Goal: Task Accomplishment & Management: Complete application form

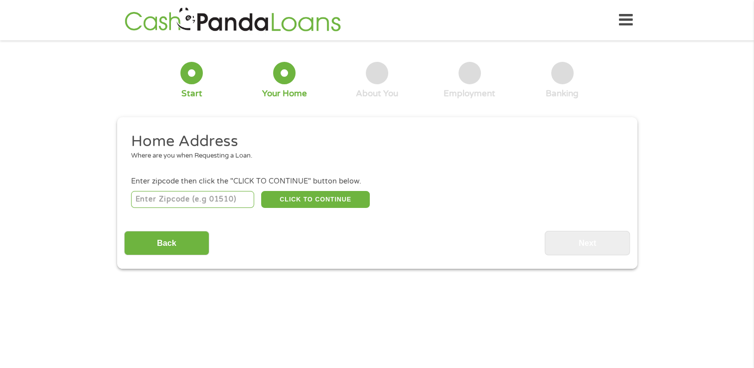
click at [141, 197] on input "number" at bounding box center [192, 199] width 123 height 17
type input "75006"
click at [67, 192] on div "1 Start 2 Your Home 3 About You 4 Employment 5 Banking 6 This field is hidden w…" at bounding box center [377, 157] width 754 height 221
click at [323, 200] on button "CLICK TO CONTINUE" at bounding box center [315, 199] width 109 height 17
type input "75006"
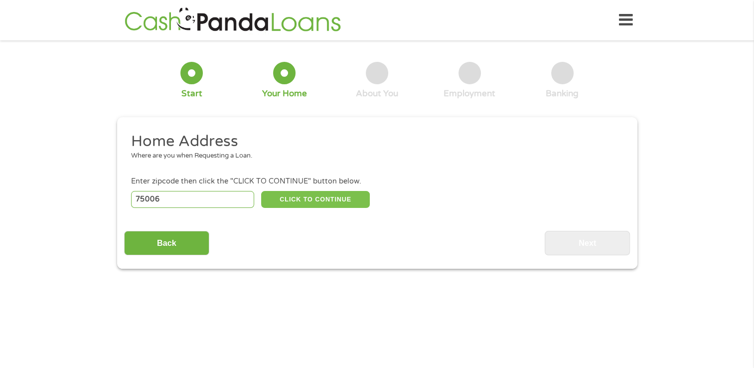
type input "Carrollton"
select select "[US_STATE]"
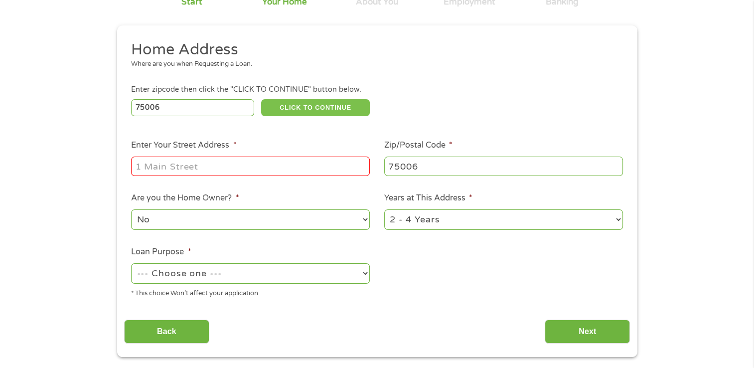
scroll to position [149, 0]
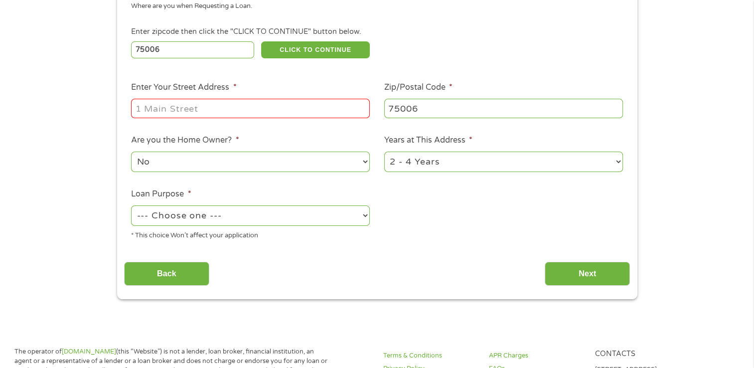
click at [159, 110] on input "Enter Your Street Address *" at bounding box center [250, 108] width 239 height 19
type input "[STREET_ADDRESS]"
click at [194, 224] on select "--- Choose one --- Pay Bills Debt Consolidation Home Improvement Major Purchase…" at bounding box center [250, 215] width 239 height 20
select select "other"
click at [131, 206] on select "--- Choose one --- Pay Bills Debt Consolidation Home Improvement Major Purchase…" at bounding box center [250, 215] width 239 height 20
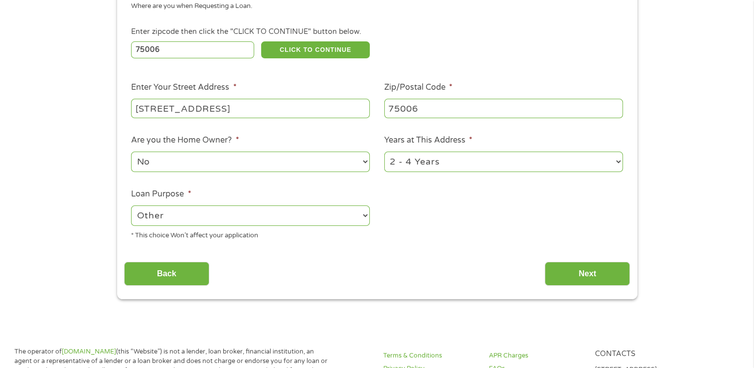
click at [206, 304] on section "1 Start 2 Your Home 3 About You 4 Employment 5 Banking 6 This field is hidden w…" at bounding box center [377, 109] width 754 height 422
click at [596, 269] on input "Next" at bounding box center [586, 274] width 85 height 24
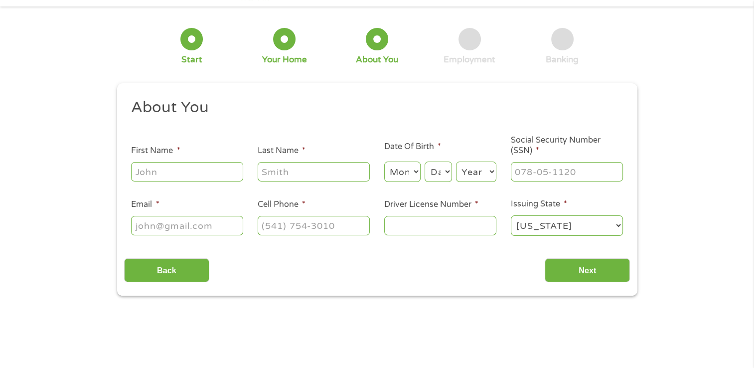
scroll to position [0, 0]
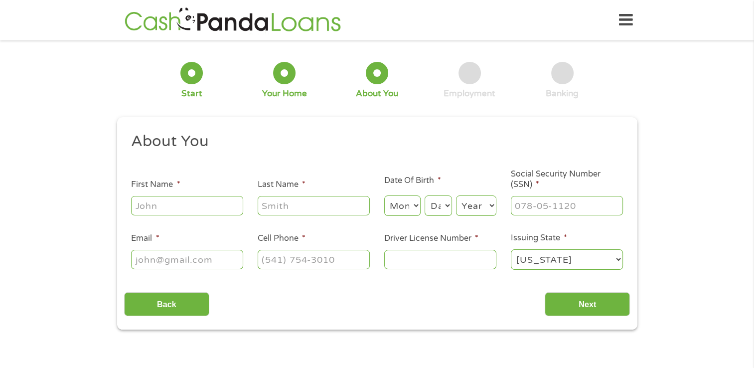
click at [162, 202] on input "First Name *" at bounding box center [187, 205] width 112 height 19
type input "[PERSON_NAME]"
type input "[EMAIL_ADDRESS][DOMAIN_NAME]"
type input "[PHONE_NUMBER]"
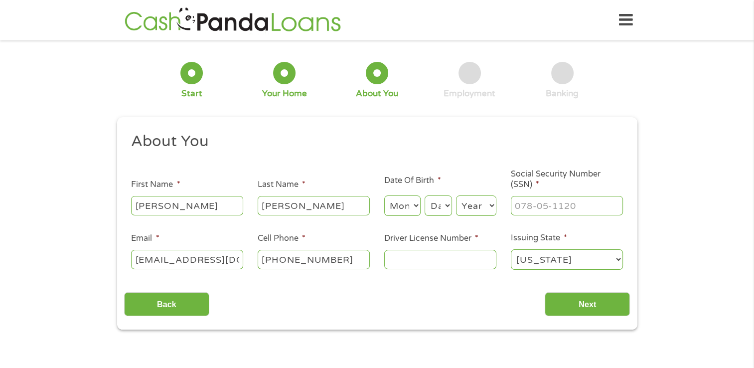
click at [389, 213] on select "Month 1 2 3 4 5 6 7 8 9 10 11 12" at bounding box center [402, 205] width 36 height 20
select select "10"
click at [384, 196] on select "Month 1 2 3 4 5 6 7 8 9 10 11 12" at bounding box center [402, 205] width 36 height 20
click at [449, 204] on select "Day 1 2 3 4 5 6 7 8 9 10 11 12 13 14 15 16 17 18 19 20 21 22 23 24 25 26 27 28 …" at bounding box center [437, 205] width 27 height 20
select select "17"
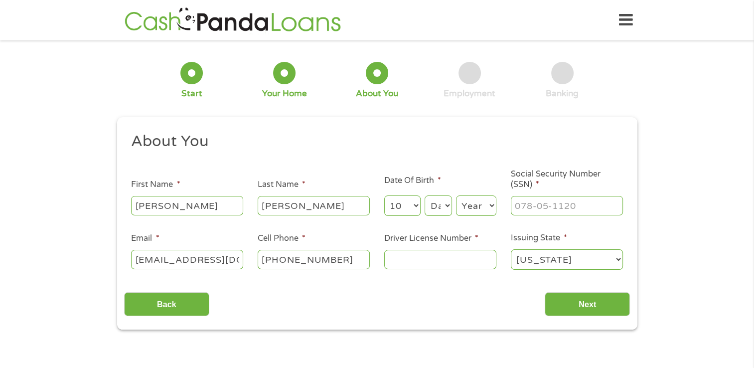
click at [424, 196] on select "Day 1 2 3 4 5 6 7 8 9 10 11 12 13 14 15 16 17 18 19 20 21 22 23 24 25 26 27 28 …" at bounding box center [437, 205] width 27 height 20
click at [470, 205] on select "Year [DATE] 2006 2005 2004 2003 2002 2001 2000 1999 1998 1997 1996 1995 1994 19…" at bounding box center [476, 205] width 40 height 20
select select "1997"
click at [456, 196] on select "Year [DATE] 2006 2005 2004 2003 2002 2001 2000 1999 1998 1997 1996 1995 1994 19…" at bounding box center [476, 205] width 40 height 20
click at [562, 204] on input "___-__-____" at bounding box center [567, 205] width 112 height 19
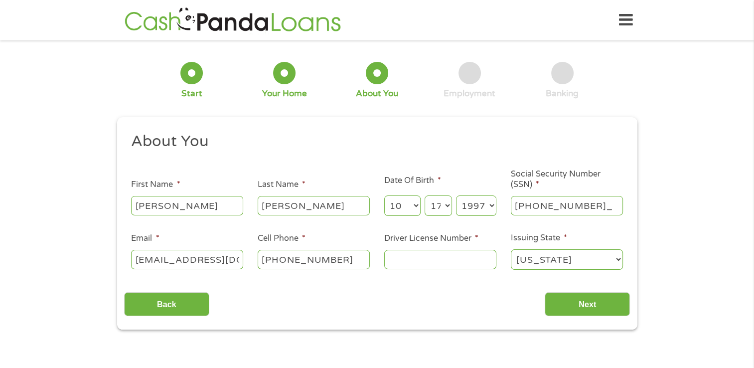
type input "439-95-8896"
click at [580, 258] on select "[US_STATE] [US_STATE] [US_STATE] [US_STATE] [US_STATE] [US_STATE] [US_STATE] [U…" at bounding box center [567, 259] width 112 height 20
select select "[US_STATE]"
click at [511, 250] on select "[US_STATE] [US_STATE] [US_STATE] [US_STATE] [US_STATE] [US_STATE] [US_STATE] [U…" at bounding box center [567, 259] width 112 height 20
click at [444, 304] on div "Back Next" at bounding box center [377, 299] width 506 height 31
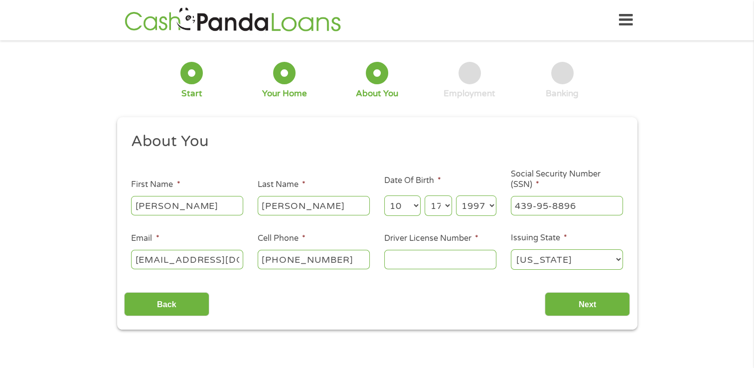
click at [444, 254] on input "Driver License Number *" at bounding box center [440, 259] width 112 height 19
type input "011143277"
click at [580, 308] on input "Next" at bounding box center [586, 304] width 85 height 24
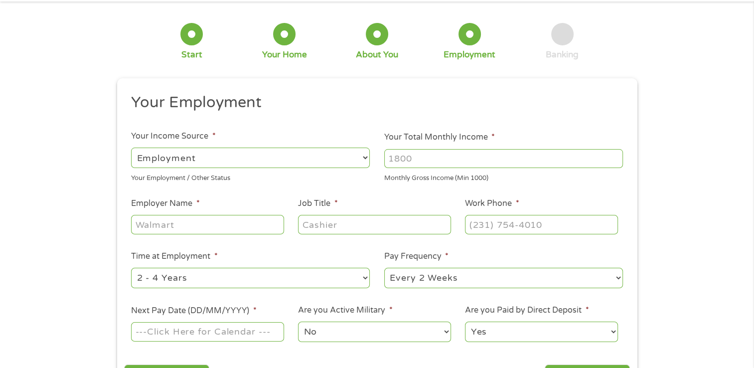
scroll to position [149, 0]
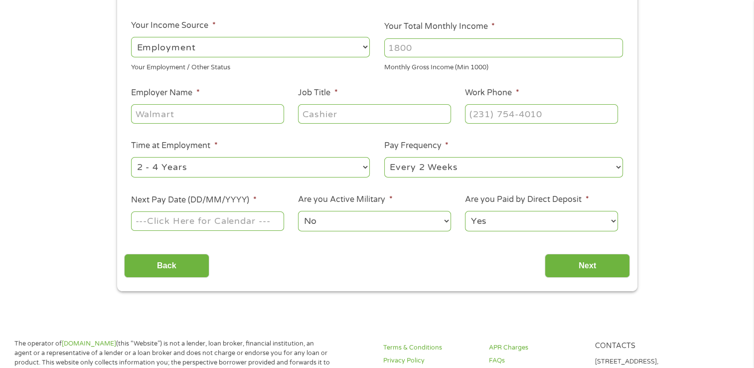
click at [193, 113] on input "Employer Name *" at bounding box center [207, 113] width 152 height 19
type input "Campus Adventures"
click at [313, 115] on input "Job Title *" at bounding box center [374, 113] width 152 height 19
type input "Teacher"
click at [492, 110] on input "(___) ___-____" at bounding box center [541, 113] width 152 height 19
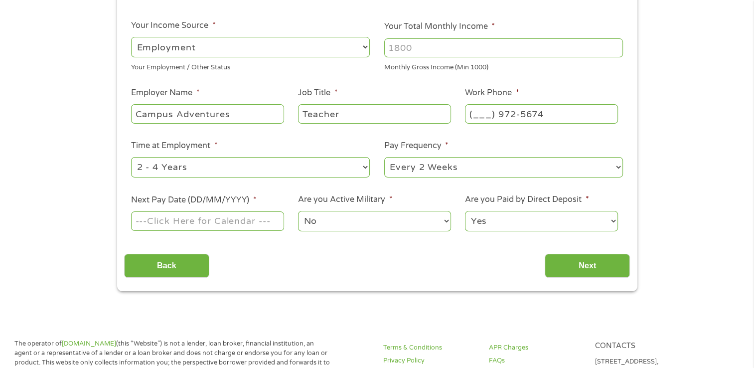
drag, startPoint x: 500, startPoint y: 114, endPoint x: 571, endPoint y: 116, distance: 71.3
click at [571, 116] on input "(___) 972-5674" at bounding box center [541, 113] width 152 height 19
click at [473, 111] on input "(___) ___-____" at bounding box center [541, 113] width 152 height 19
type input "[PHONE_NUMBER]"
click at [470, 168] on select "--- Choose one --- Every 2 Weeks Every Week Monthly Semi-Monthly" at bounding box center [503, 167] width 239 height 20
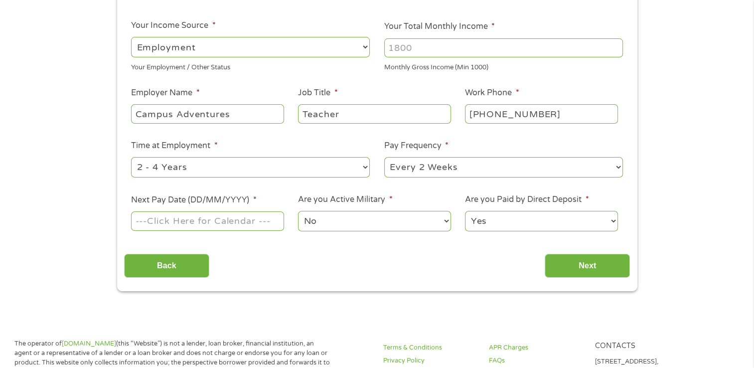
select select "weekly"
click at [384, 157] on select "--- Choose one --- Every 2 Weeks Every Week Monthly Semi-Monthly" at bounding box center [503, 167] width 239 height 20
click at [427, 256] on div "Back Next" at bounding box center [377, 261] width 506 height 31
click at [162, 219] on input "Next Pay Date (DD/MM/YYYY) *" at bounding box center [207, 220] width 152 height 19
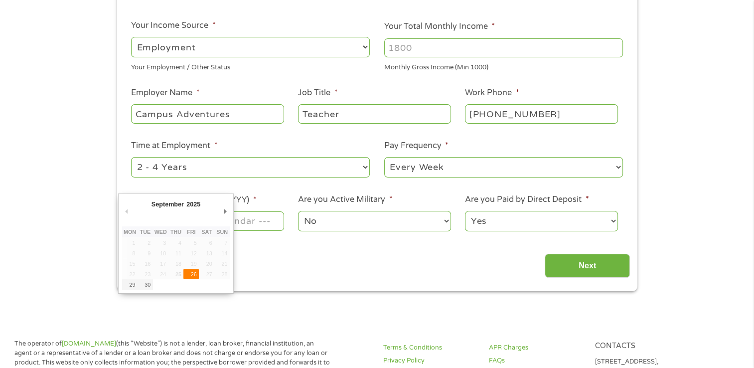
type input "[DATE]"
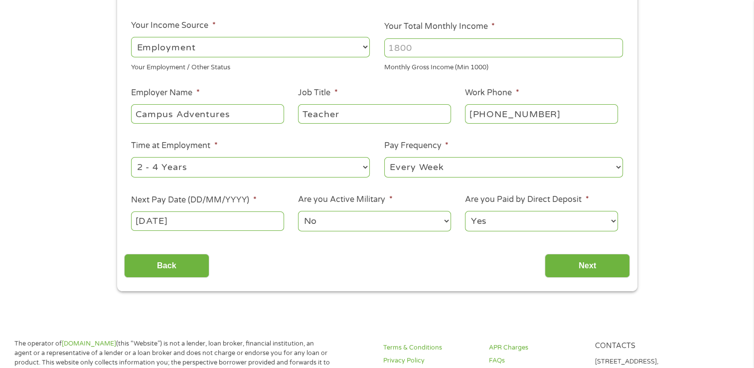
click at [341, 266] on div "Back Next" at bounding box center [377, 261] width 506 height 31
click at [410, 50] on input "Your Total Monthly Income *" at bounding box center [503, 47] width 239 height 19
type input "3500"
click at [337, 90] on span "*" at bounding box center [335, 93] width 3 height 10
click at [337, 104] on input "Teacher" at bounding box center [374, 113] width 152 height 19
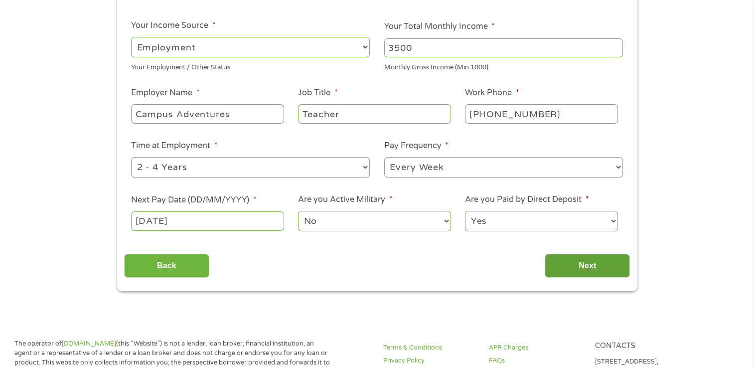
click at [563, 261] on input "Next" at bounding box center [586, 266] width 85 height 24
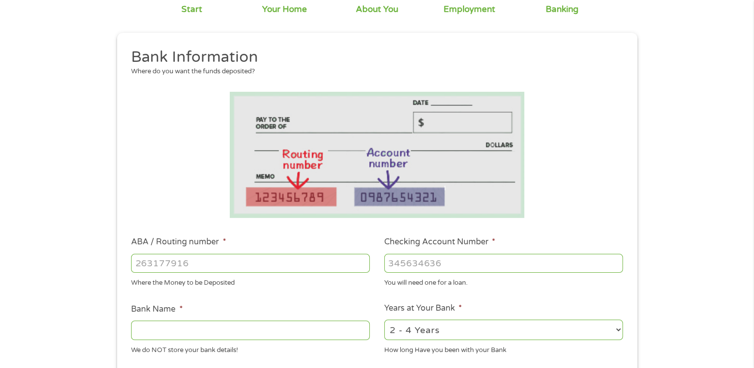
scroll to position [199, 0]
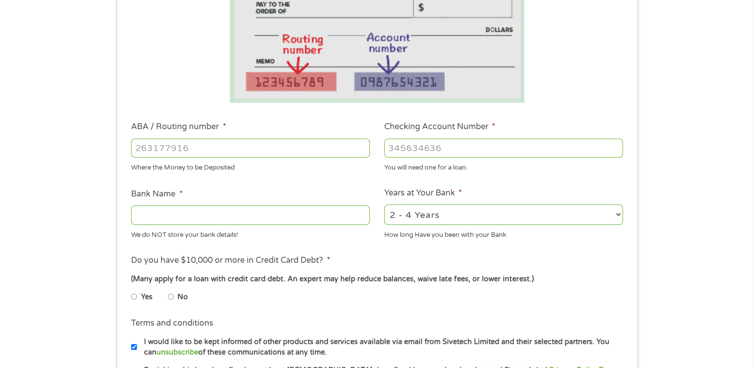
click at [187, 151] on input "ABA / Routing number *" at bounding box center [250, 147] width 239 height 19
type input "311175954"
type input "WESLA FEDERAL CREDIT UNION"
type input "311175954"
click at [434, 141] on input "Checking Account Number *" at bounding box center [503, 147] width 239 height 19
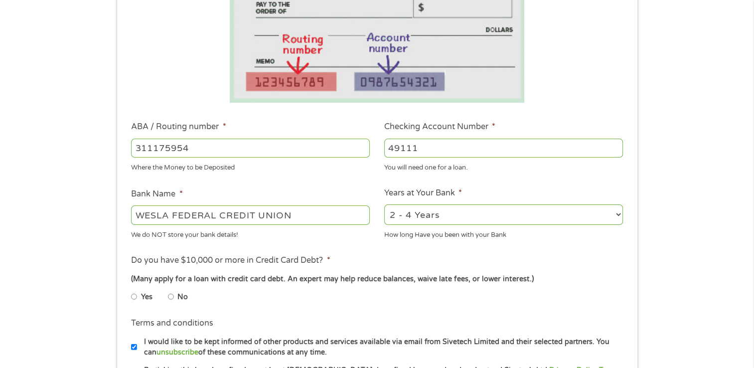
type input "49111"
click at [358, 184] on ul "Bank Information Where do you want the funds deposited? ABA / Routing number * …" at bounding box center [377, 180] width 506 height 496
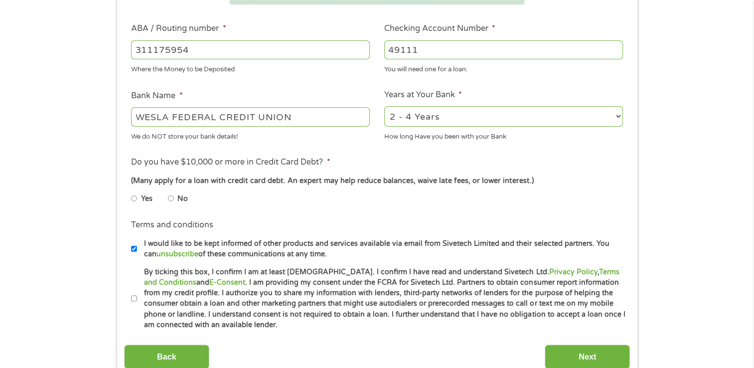
scroll to position [299, 0]
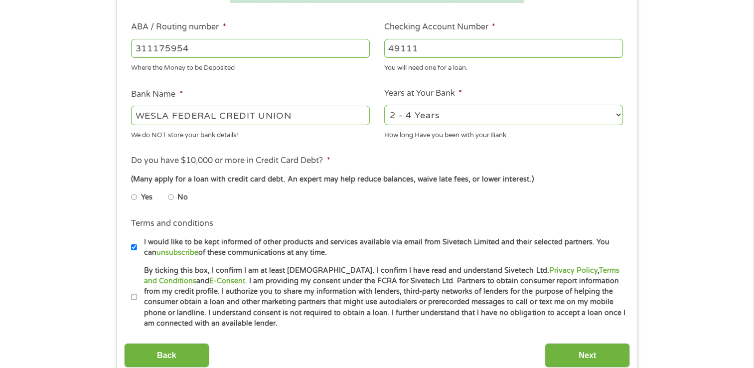
click at [483, 115] on select "2 - 4 Years 6 - 12 Months 1 - 2 Years Over 4 Years" at bounding box center [503, 115] width 239 height 20
select select "60months"
click at [384, 105] on select "2 - 4 Years 6 - 12 Months 1 - 2 Years Over 4 Years" at bounding box center [503, 115] width 239 height 20
click at [174, 196] on li "No" at bounding box center [186, 196] width 36 height 19
click at [169, 194] on input "No" at bounding box center [171, 197] width 6 height 16
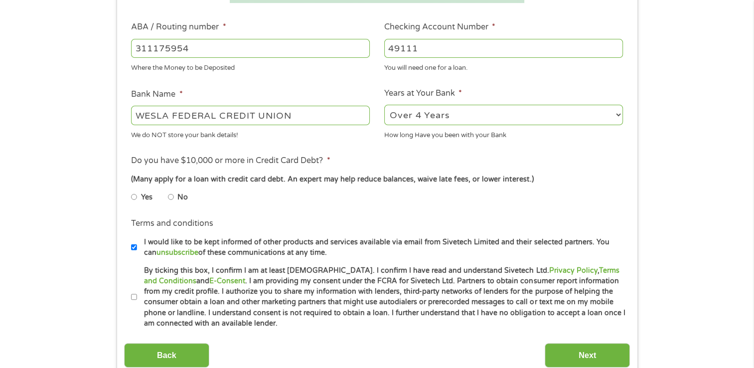
radio input "true"
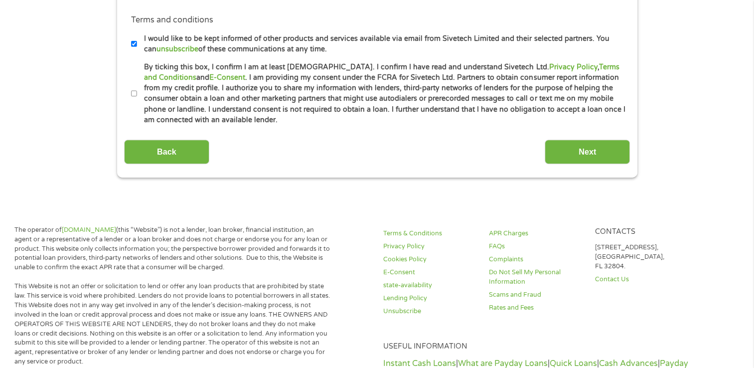
scroll to position [448, 0]
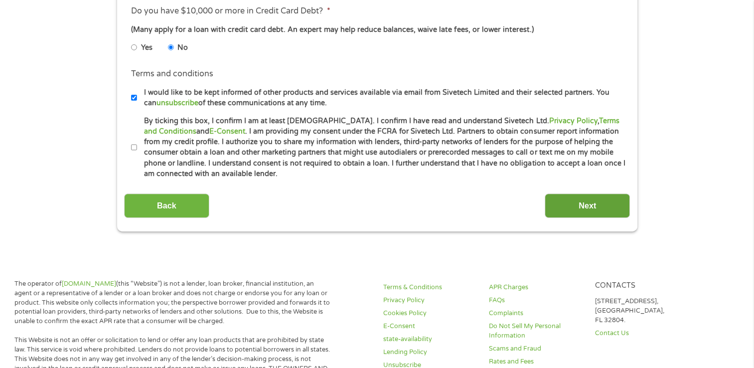
click at [578, 210] on input "Next" at bounding box center [586, 205] width 85 height 24
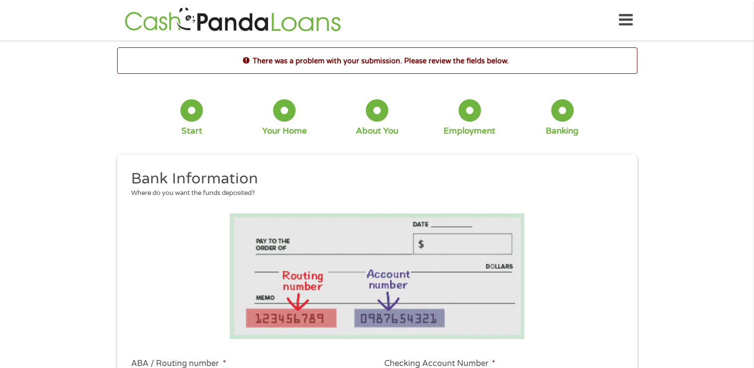
scroll to position [548, 0]
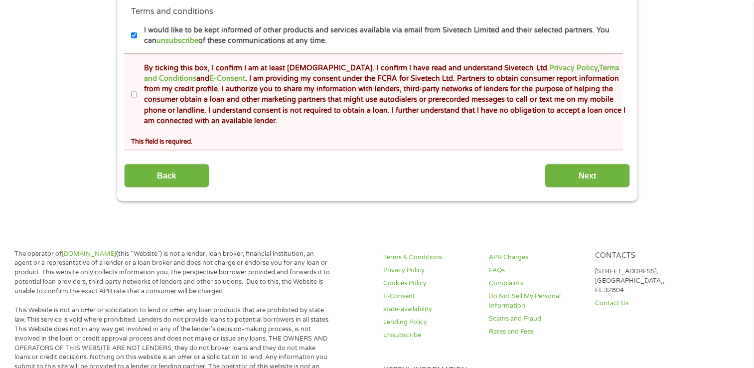
click at [132, 95] on input "By ticking this box, I confirm I am at least [DEMOGRAPHIC_DATA]. I confirm I ha…" at bounding box center [134, 95] width 6 height 16
checkbox input "true"
click at [576, 179] on input "Next" at bounding box center [586, 175] width 85 height 24
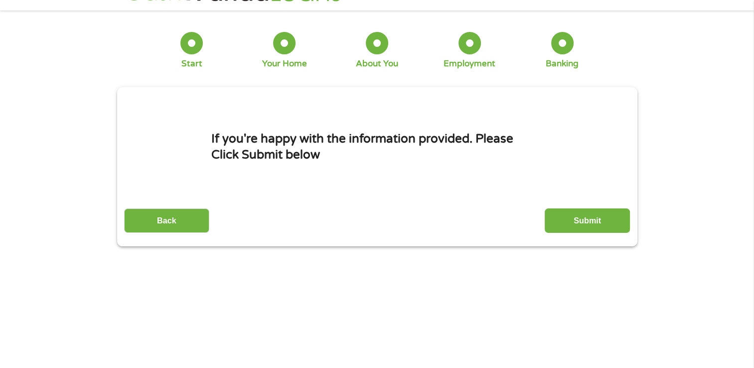
scroll to position [0, 0]
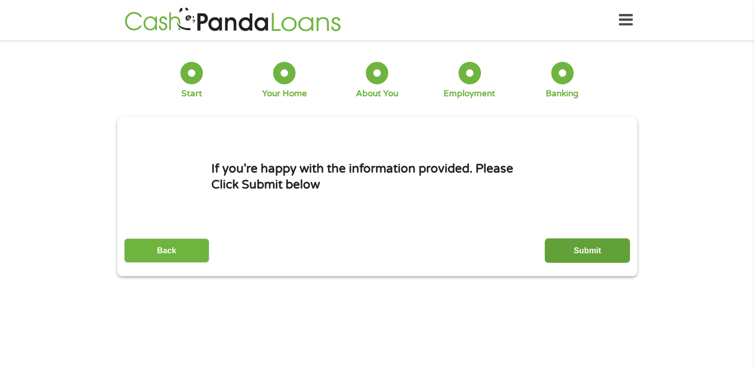
click at [590, 249] on input "Submit" at bounding box center [586, 250] width 85 height 24
